Goal: Navigation & Orientation: Find specific page/section

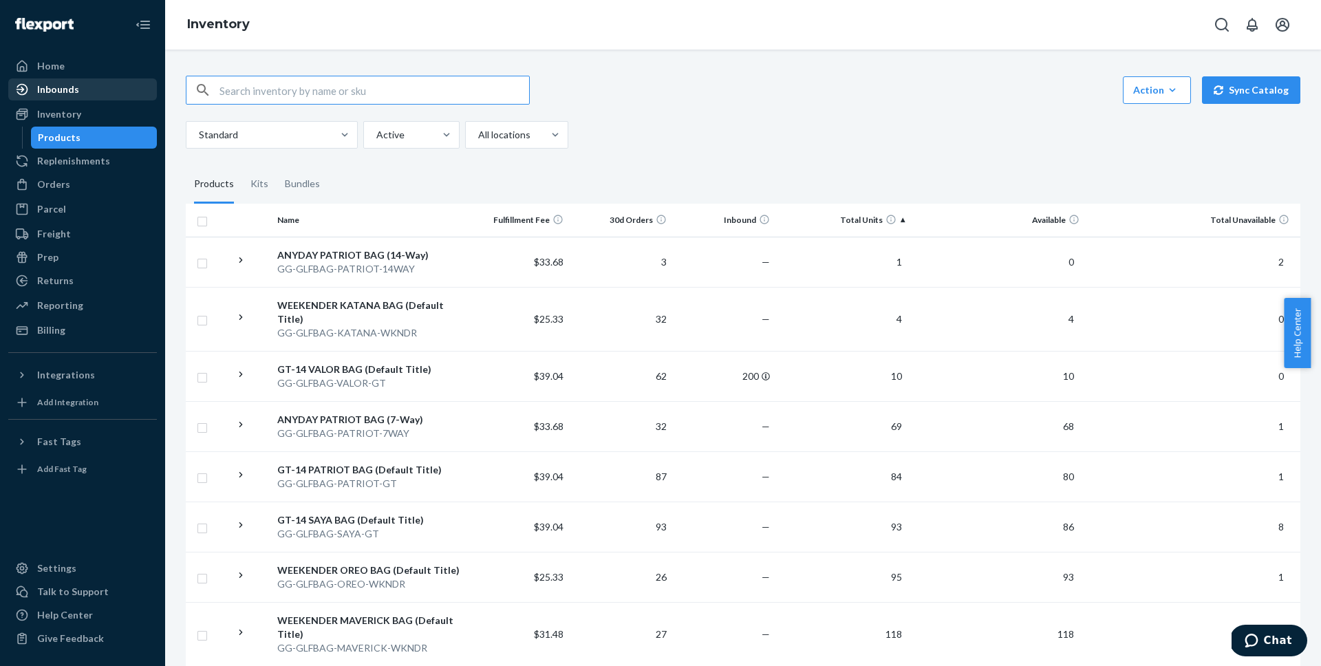
click at [47, 90] on div "Inbounds" at bounding box center [58, 90] width 42 height 14
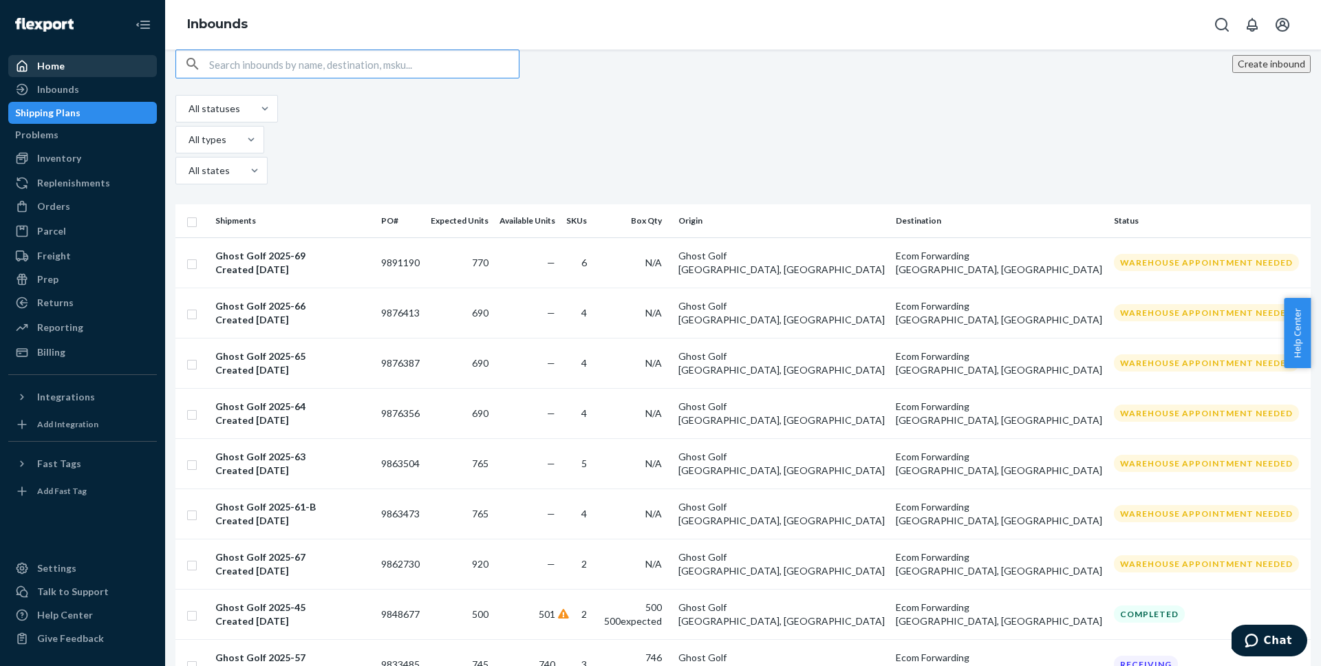
click at [60, 70] on div "Home" at bounding box center [51, 66] width 28 height 14
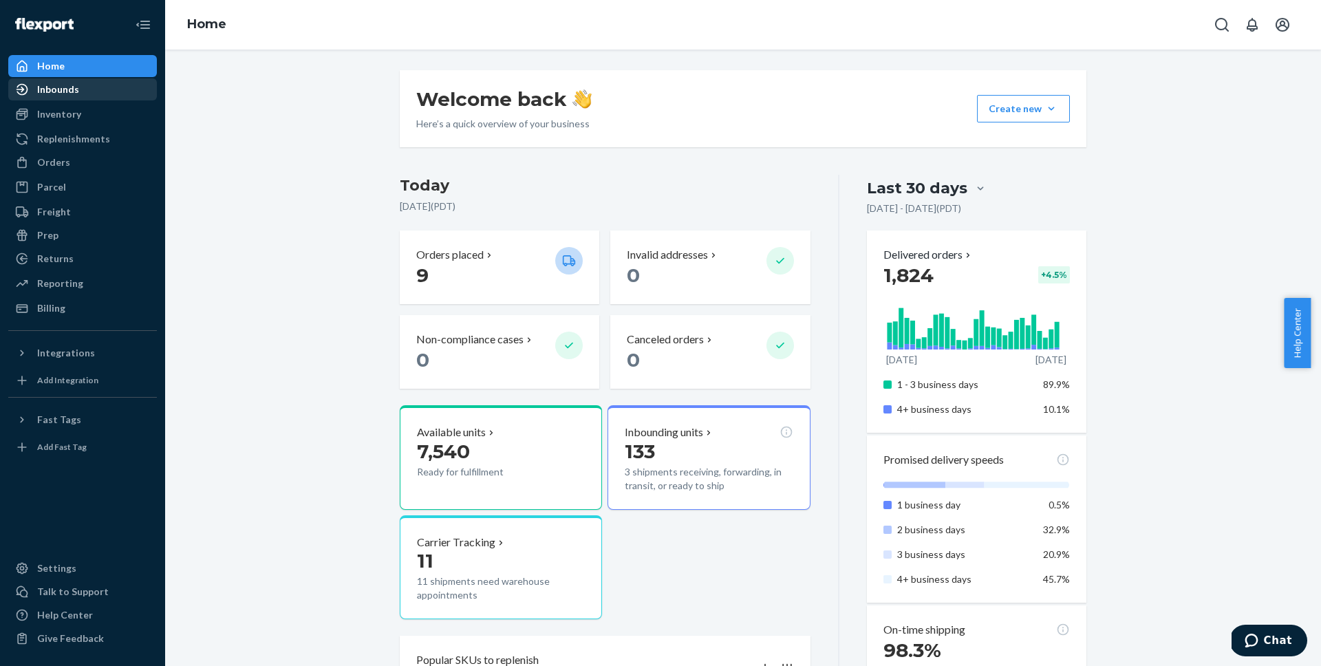
click at [50, 91] on div "Inbounds" at bounding box center [58, 90] width 42 height 14
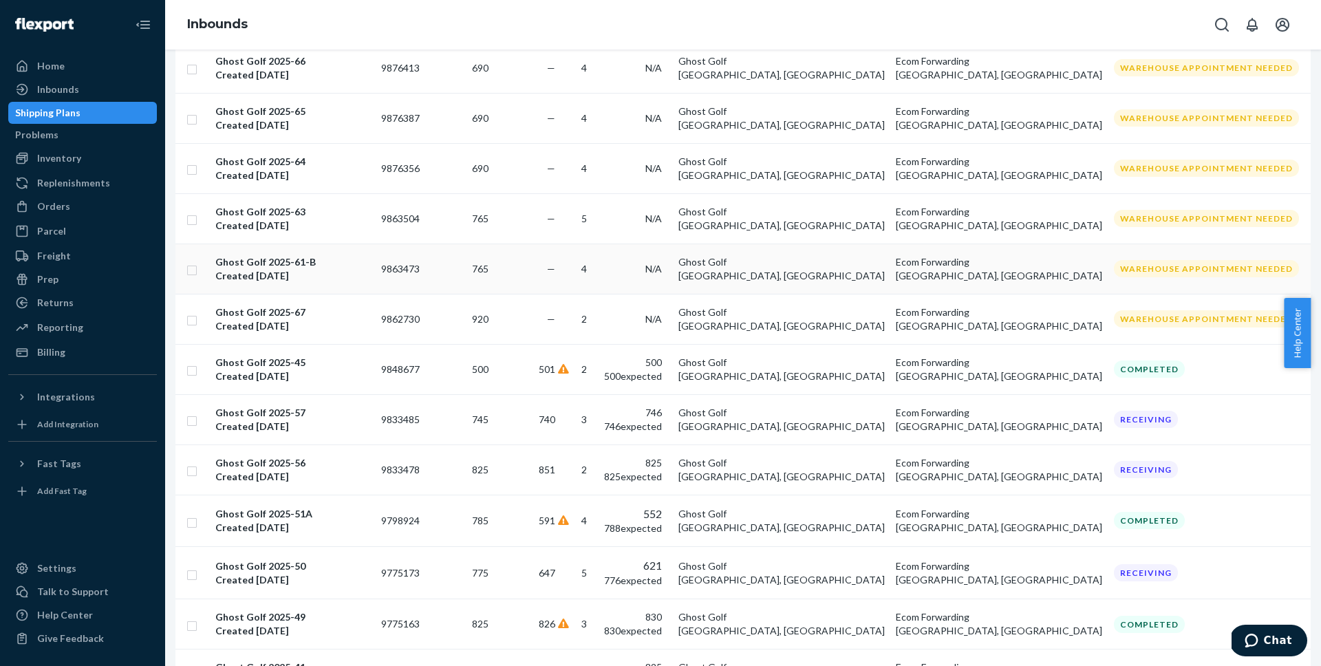
scroll to position [289, 0]
